Goal: Download file/media

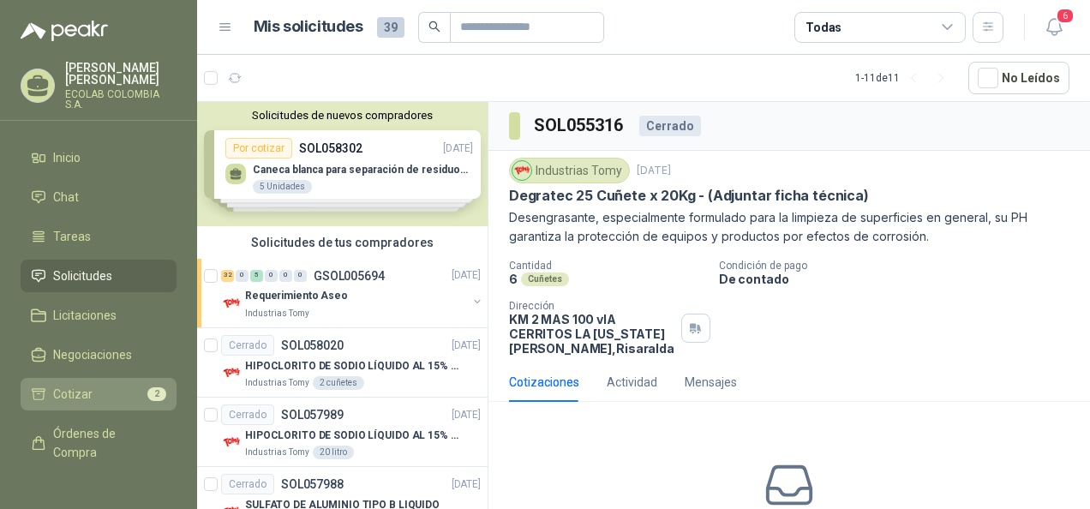
click at [76, 391] on span "Cotizar" at bounding box center [72, 394] width 39 height 19
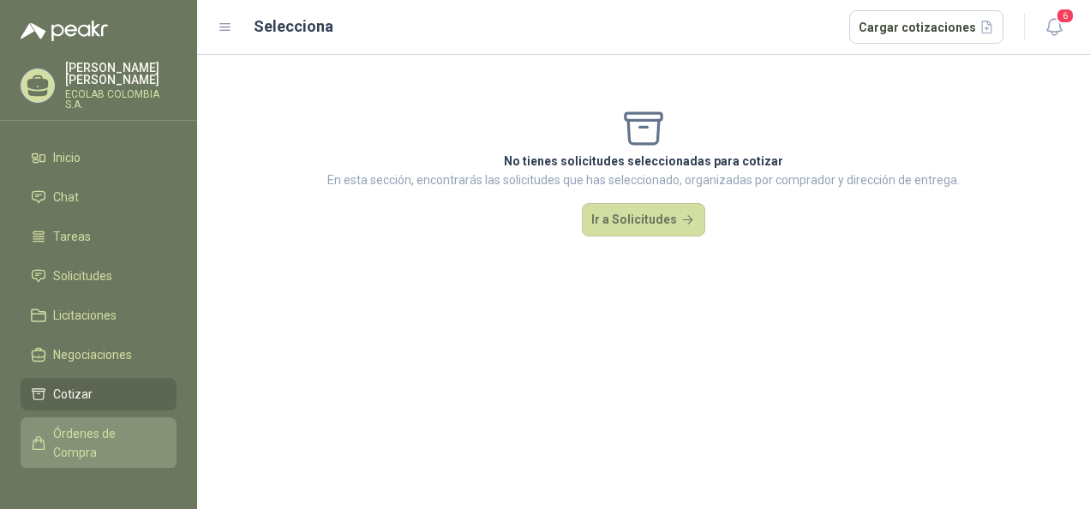
click at [107, 451] on span "Órdenes de Compra" at bounding box center [106, 443] width 107 height 38
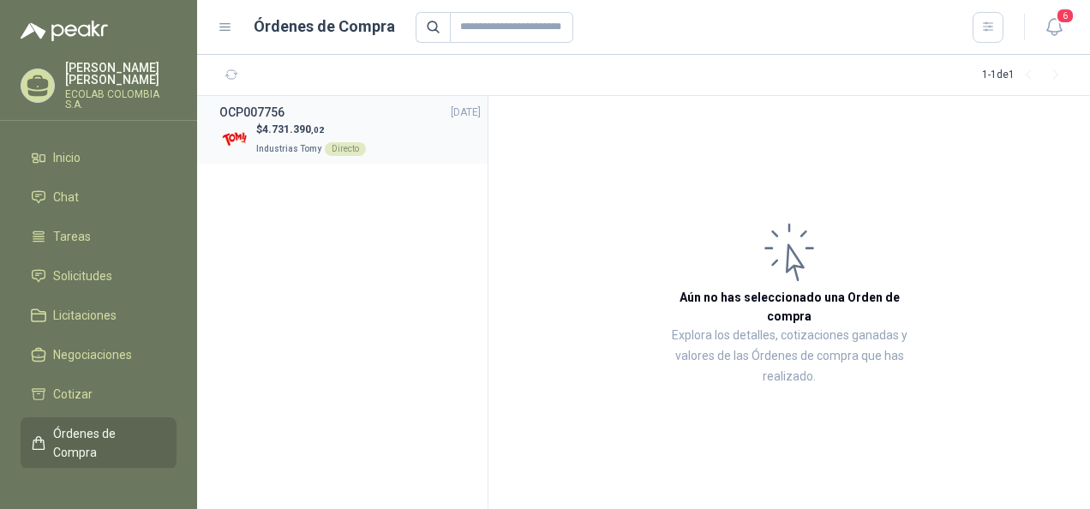
click at [288, 140] on p "Industrias Tomy Directo" at bounding box center [311, 147] width 110 height 19
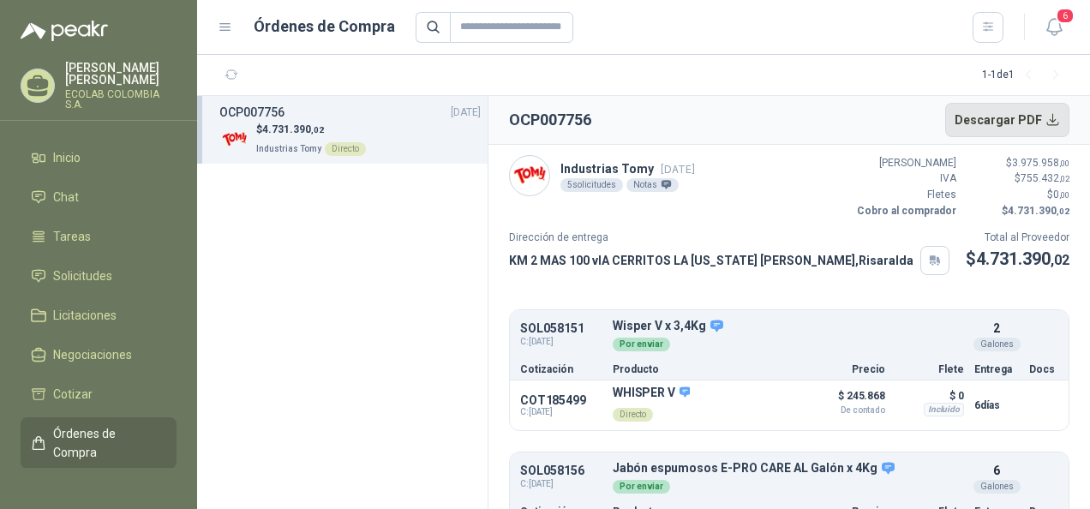
click at [1054, 118] on button "Descargar PDF" at bounding box center [1007, 120] width 125 height 34
